Goal: Transaction & Acquisition: Purchase product/service

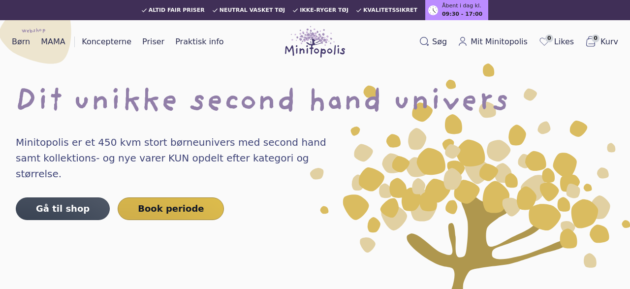
click at [75, 197] on link "Gå til shop" at bounding box center [63, 208] width 94 height 23
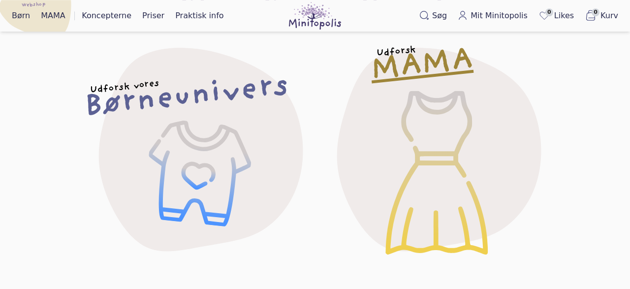
scroll to position [102, 0]
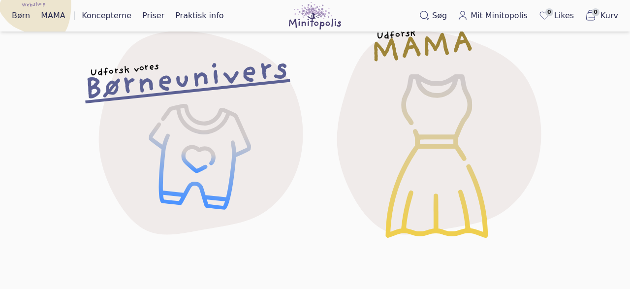
click at [212, 134] on div "Udforsk vores Børneunivers" at bounding box center [195, 131] width 270 height 270
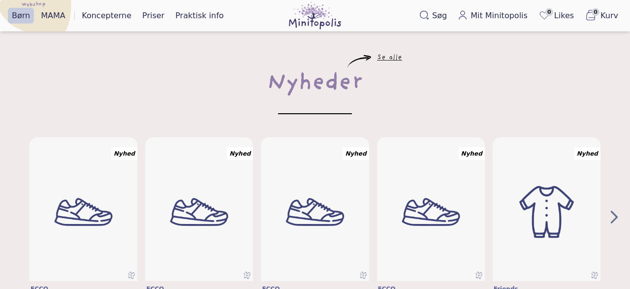
scroll to position [153, 0]
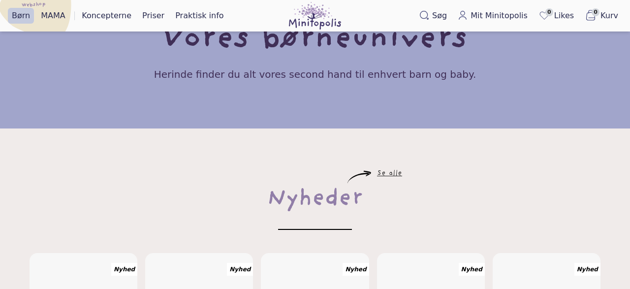
click at [388, 176] on link "Se alle" at bounding box center [389, 174] width 25 height 6
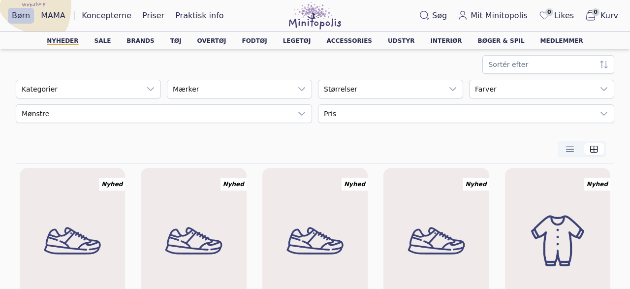
scroll to position [51, 0]
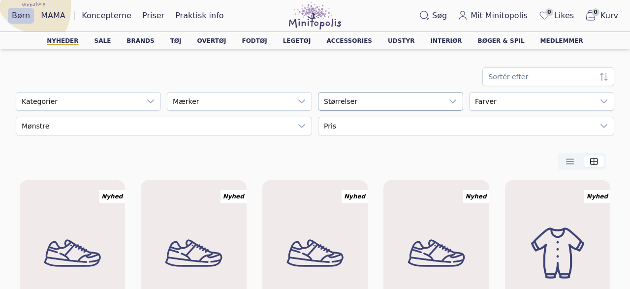
click at [381, 107] on div "empty" at bounding box center [380, 101] width 124 height 18
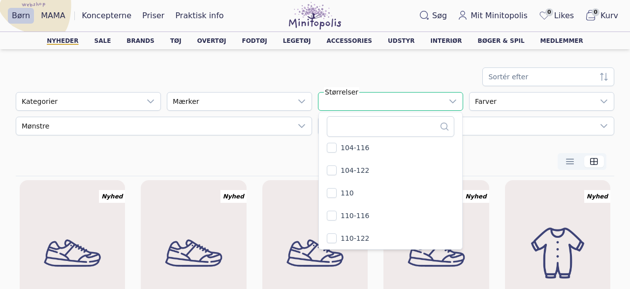
scroll to position [220, 0]
click at [347, 224] on span "110-116" at bounding box center [354, 221] width 29 height 10
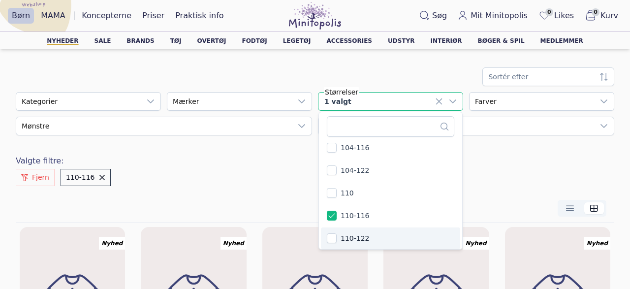
scroll to position [281, 0]
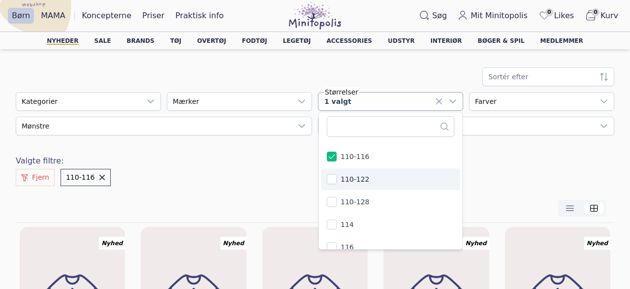
click at [349, 179] on span "110-122" at bounding box center [354, 179] width 29 height 10
click at [347, 179] on span "110-122" at bounding box center [354, 179] width 29 height 10
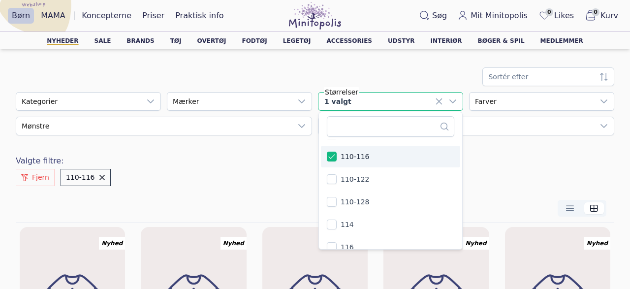
click at [350, 161] on li "110-116" at bounding box center [390, 157] width 139 height 22
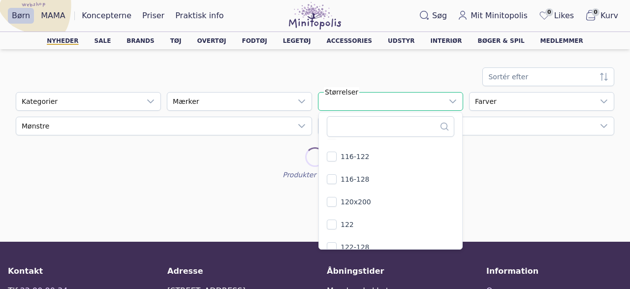
scroll to position [391, 0]
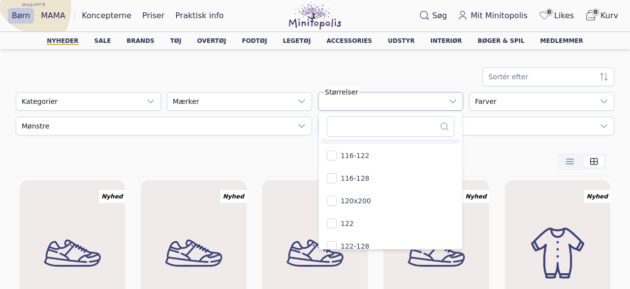
click at [347, 183] on ul "110 110-116 110-122 110-128 114 116 116-122 116-128 120x200 122 122-128 126 128…" at bounding box center [390, 178] width 143 height 342
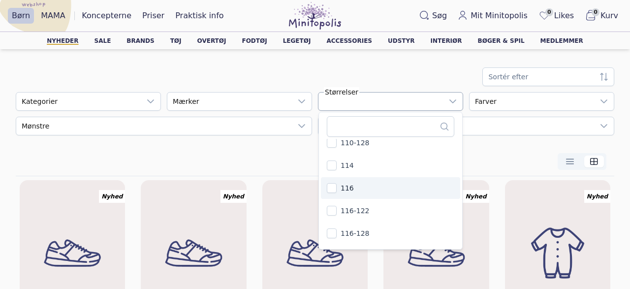
click at [337, 186] on li "116" at bounding box center [390, 188] width 139 height 22
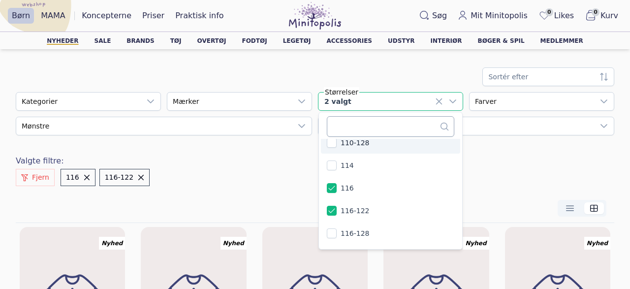
scroll to position [330, 0]
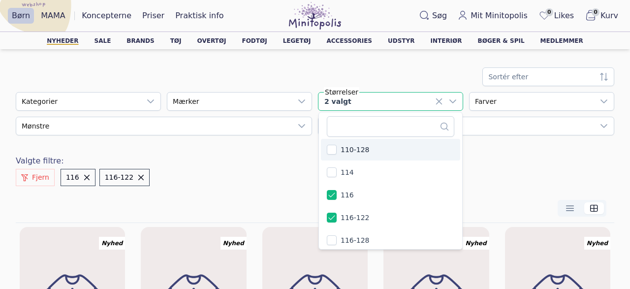
click at [440, 102] on icon at bounding box center [439, 101] width 6 height 6
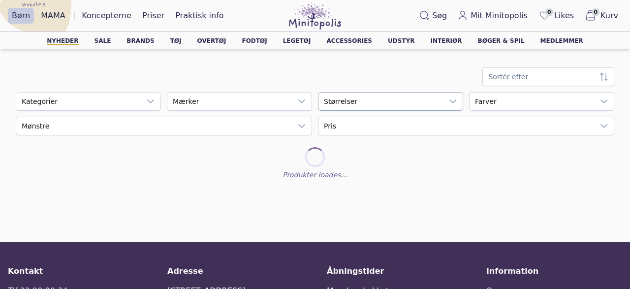
click at [458, 100] on div at bounding box center [453, 101] width 20 height 18
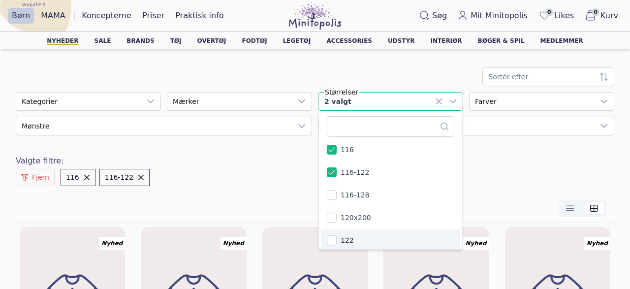
scroll to position [376, 0]
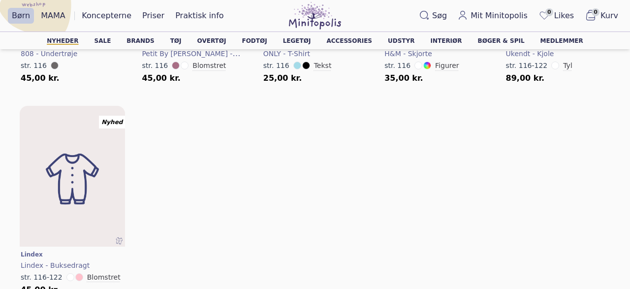
scroll to position [1330, 0]
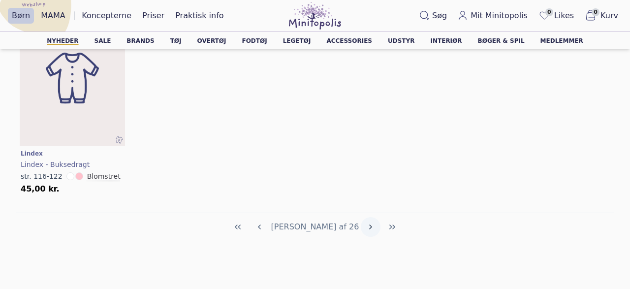
click at [366, 228] on icon "Next Page" at bounding box center [370, 227] width 8 height 8
click at [369, 224] on icon "Next Page" at bounding box center [370, 226] width 3 height 5
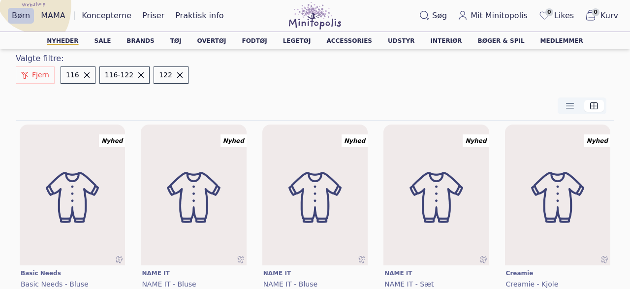
scroll to position [0, 0]
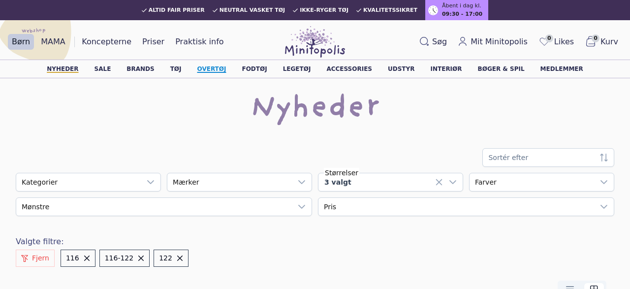
click at [223, 70] on link "Overtøj" at bounding box center [211, 69] width 29 height 6
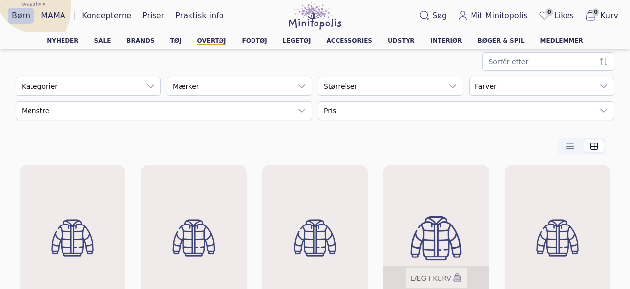
scroll to position [51, 0]
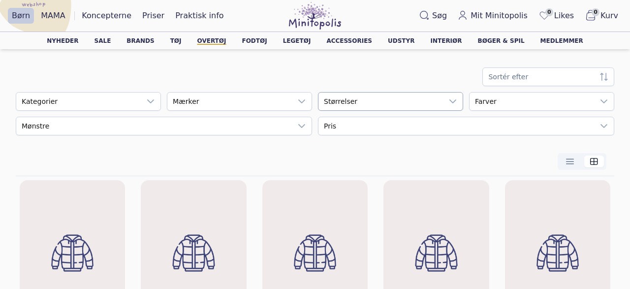
click at [454, 104] on icon at bounding box center [453, 101] width 8 height 8
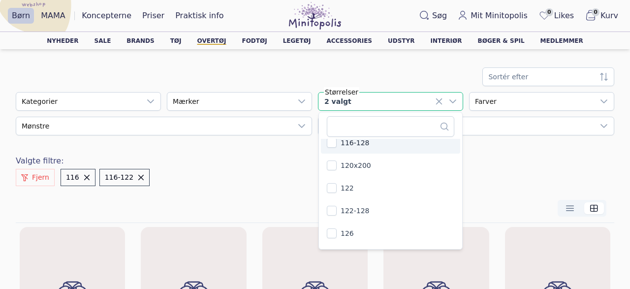
scroll to position [441, 0]
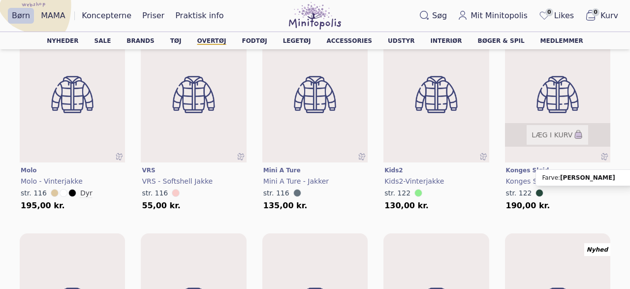
scroll to position [665, 0]
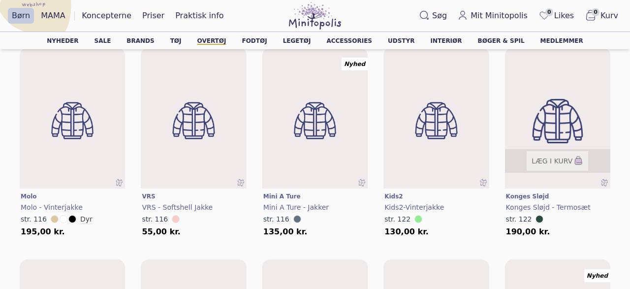
click at [566, 88] on img at bounding box center [557, 120] width 126 height 169
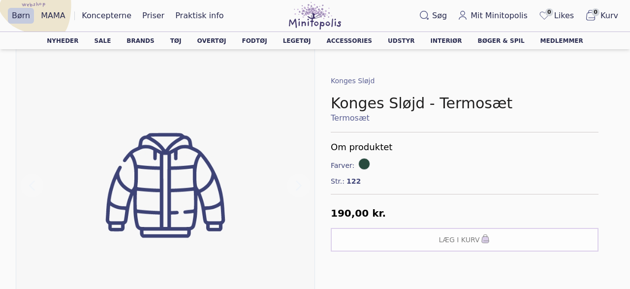
scroll to position [51, 0]
